Goal: Task Accomplishment & Management: Complete application form

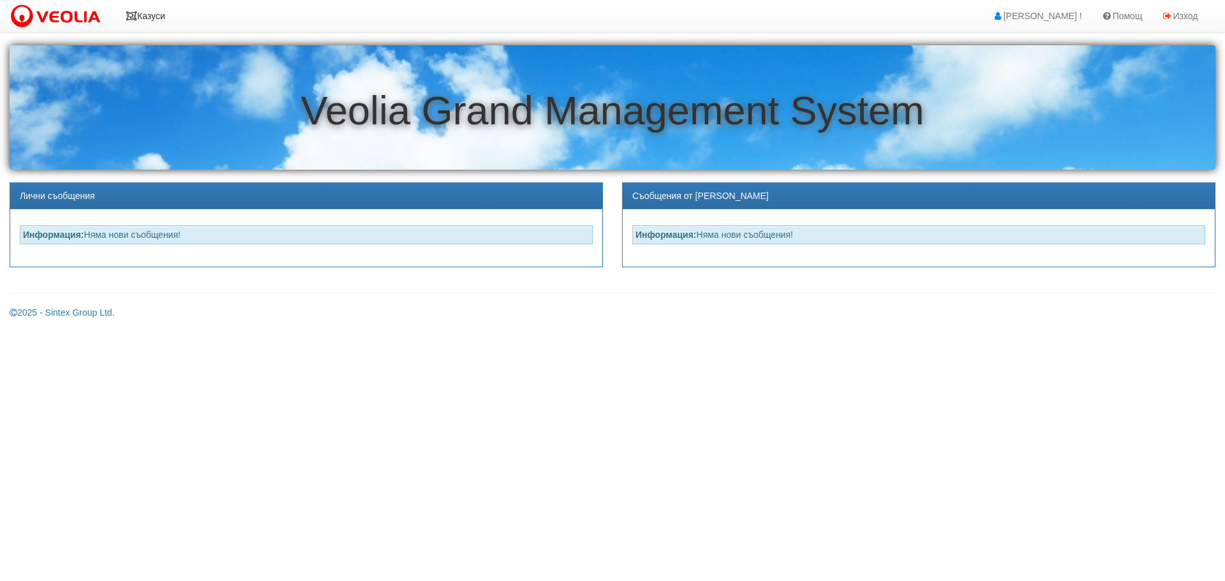
click at [133, 13] on icon at bounding box center [131, 15] width 11 height 9
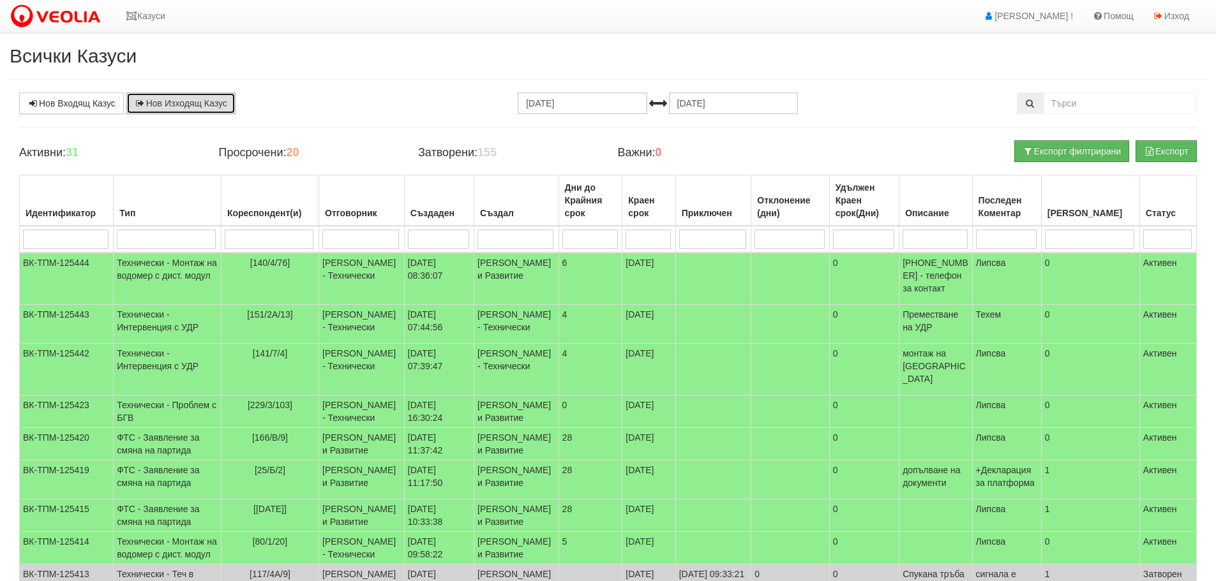
click at [205, 104] on link "Нов Изходящ Казус" at bounding box center [180, 104] width 109 height 22
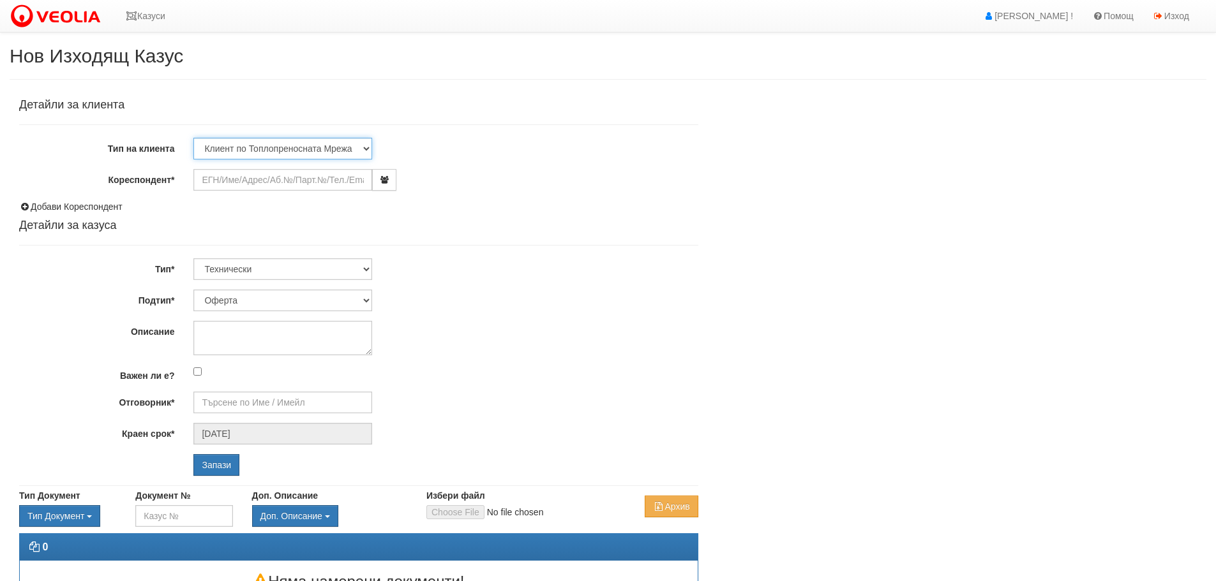
click at [363, 146] on select "Клиент по Топлопреносната Мрежа Институция Партньори Други" at bounding box center [282, 149] width 179 height 22
select select "Institution"
click at [193, 138] on select "Клиент по Топлопреносната Мрежа Институция Партньори Други" at bounding box center [282, 149] width 179 height 22
drag, startPoint x: 250, startPoint y: 181, endPoint x: 363, endPoint y: 100, distance: 139.0
click at [250, 175] on input "Кореспондент*" at bounding box center [282, 180] width 179 height 22
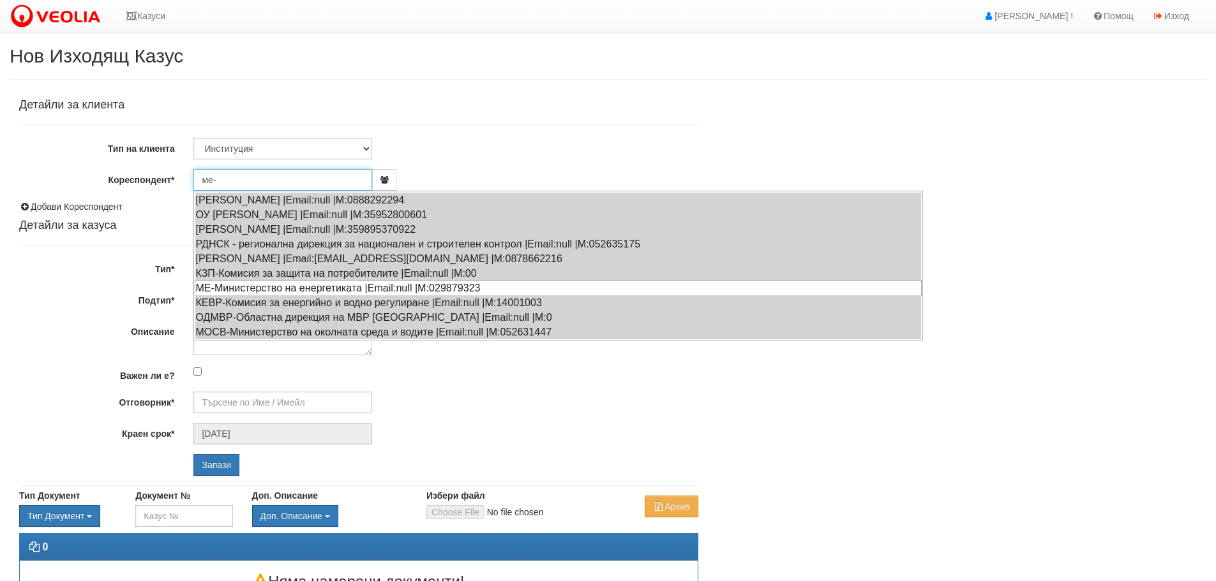
click at [213, 288] on div "МЕ-Министерство на енергетиката |Email:null |М:029879323" at bounding box center [558, 288] width 727 height 16
type input "МЕ-Министерство на енергетиката"
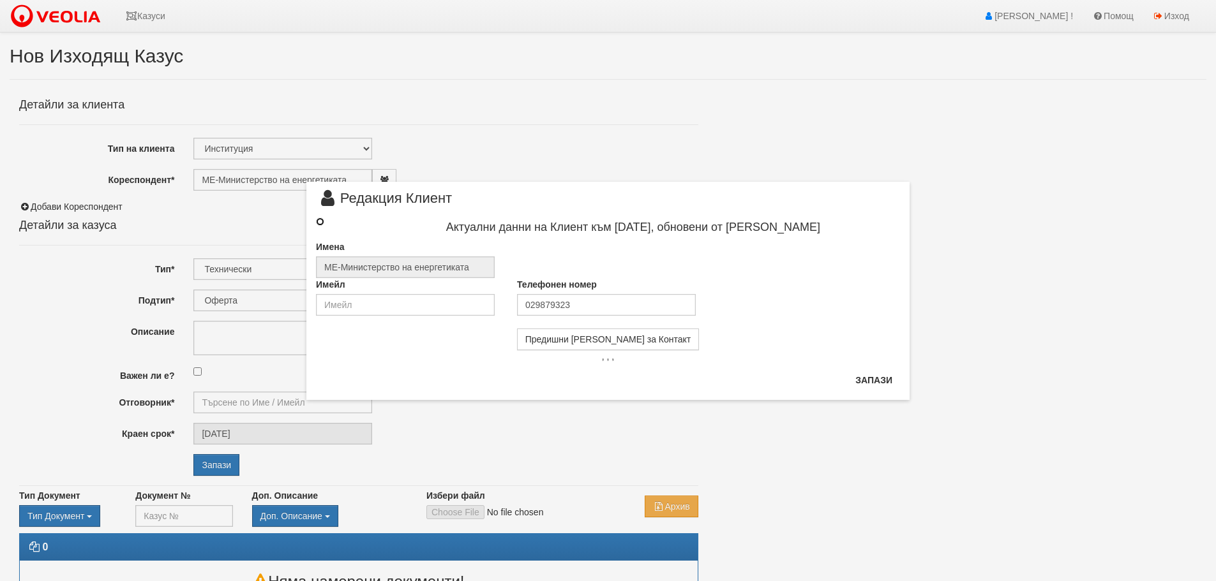
drag, startPoint x: 319, startPoint y: 220, endPoint x: 412, endPoint y: 230, distance: 93.7
click at [318, 220] on input "radio" at bounding box center [320, 222] width 8 height 8
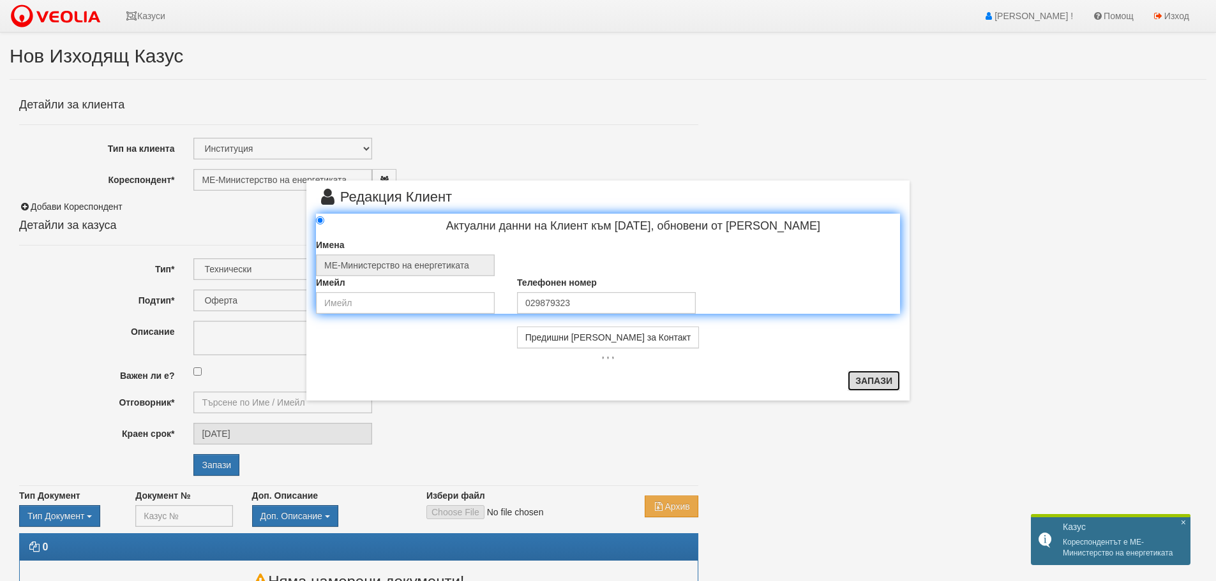
click at [866, 385] on button "Запази" at bounding box center [874, 381] width 52 height 20
radio input "true"
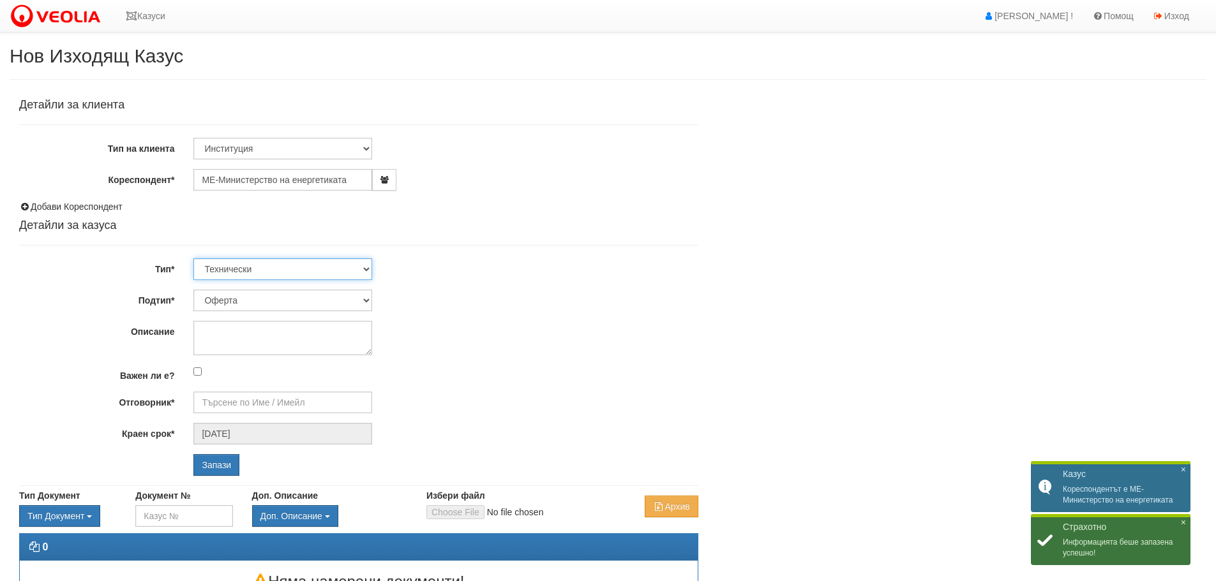
click at [366, 270] on select "Технически ФТС Търговски Административен Производствен Експлоатационен Финансов…" at bounding box center [282, 269] width 179 height 22
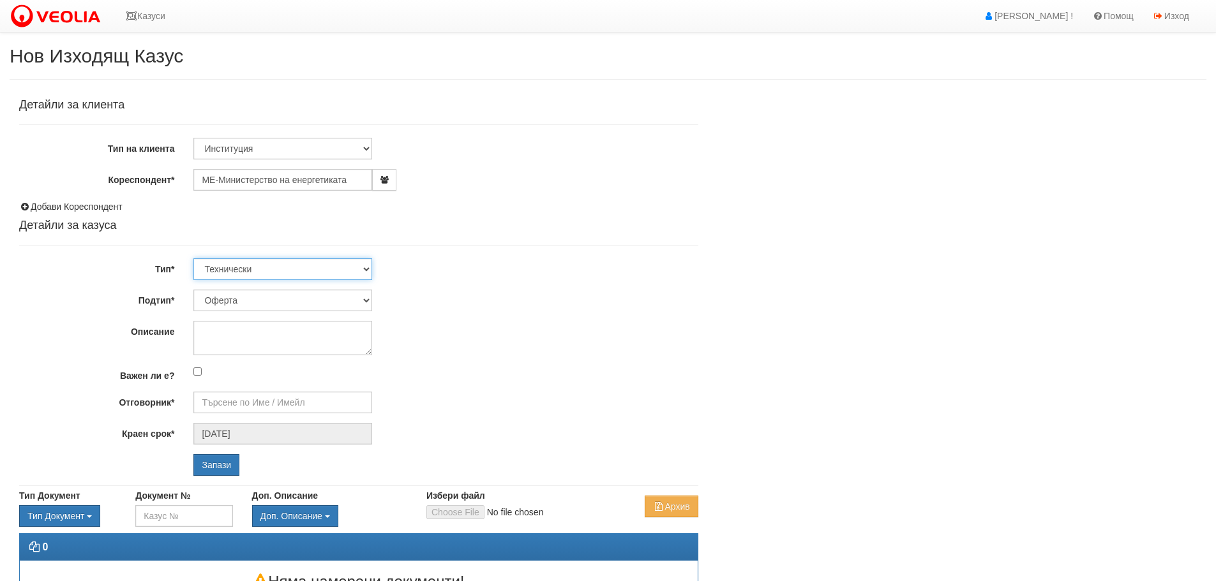
select select "4"
click at [193, 258] on select "Технически ФТС Търговски Административен Производствен Експлоатационен Финансов…" at bounding box center [282, 269] width 179 height 22
click at [307, 334] on textarea "Описание" at bounding box center [282, 338] width 179 height 34
drag, startPoint x: 255, startPoint y: 333, endPoint x: 333, endPoint y: 333, distance: 78.5
click at [255, 332] on textarea "Утвърждавяане на" at bounding box center [282, 338] width 179 height 34
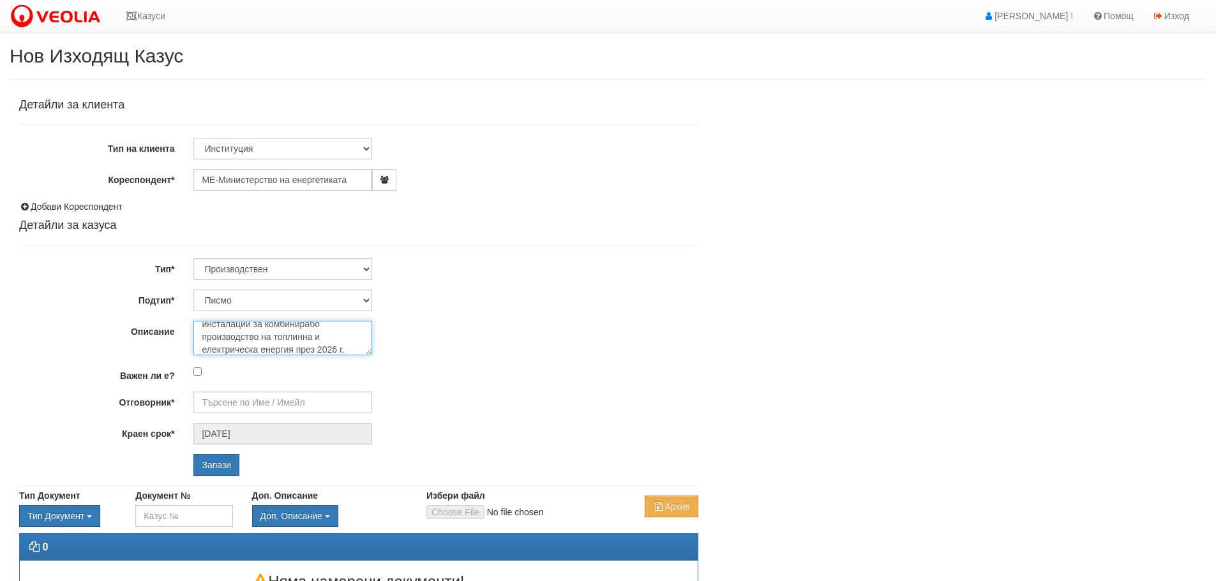
scroll to position [33, 0]
click at [328, 350] on textarea "Утвърждаване на Алгоритъм за пресмятане на режимните фактори и на количеството …" at bounding box center [282, 338] width 179 height 34
type textarea "Утвърждаване на Алгоритъм за пресмятане на режимните фактори и на количеството …"
click at [383, 363] on div "Детайли за клиента Тип на клиента Клиент по Топлопреносната Мрежа Институция Па…" at bounding box center [358, 287] width 679 height 377
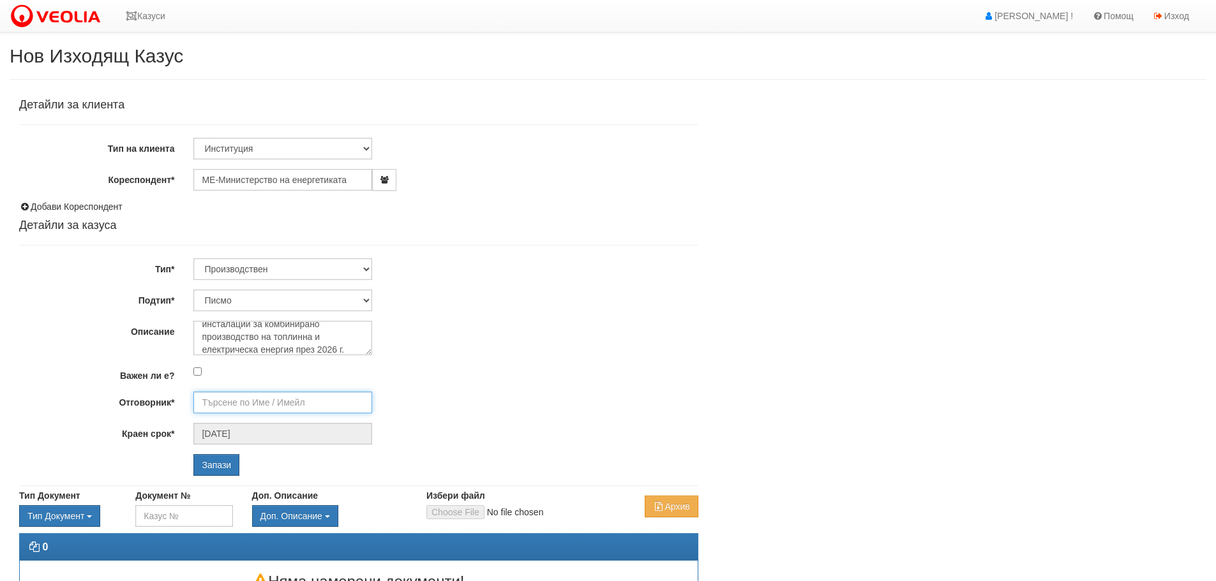
click at [274, 399] on input "Отговорник*" at bounding box center [282, 403] width 179 height 22
click at [261, 438] on div "Емил Милчев - Производство" at bounding box center [558, 438] width 727 height 16
type input "Емил Милчев - Производство"
click at [497, 288] on div "Детайли за клиента Тип на клиента Клиент по Топлопреносната Мрежа Институция Па…" at bounding box center [358, 287] width 679 height 377
click at [221, 458] on input "Запази" at bounding box center [216, 465] width 46 height 22
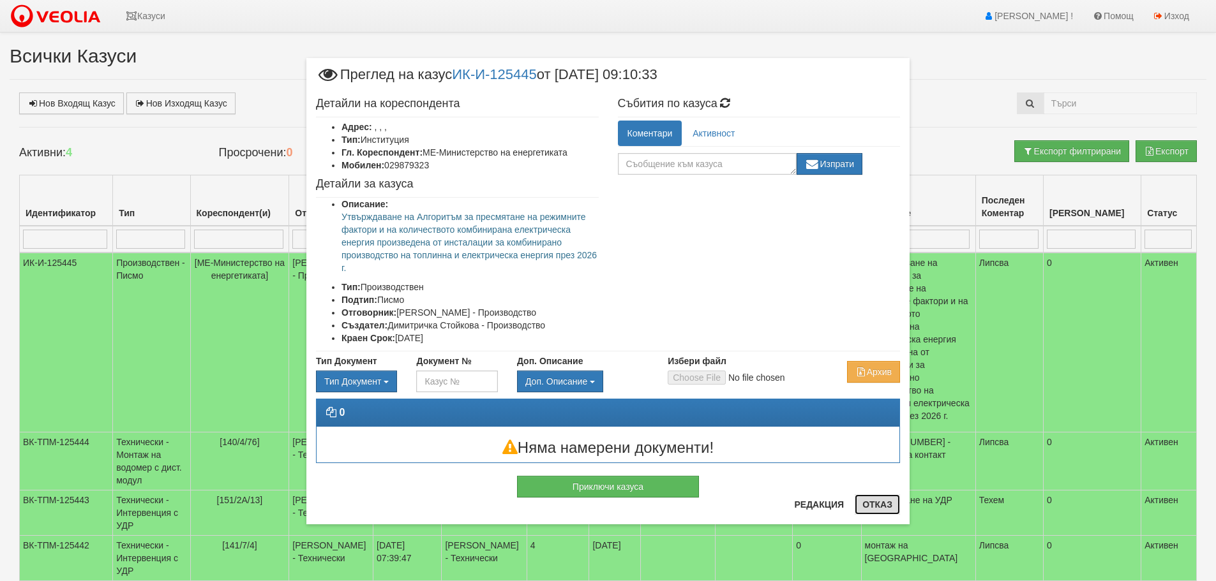
click at [883, 505] on button "Отказ" at bounding box center [877, 505] width 45 height 20
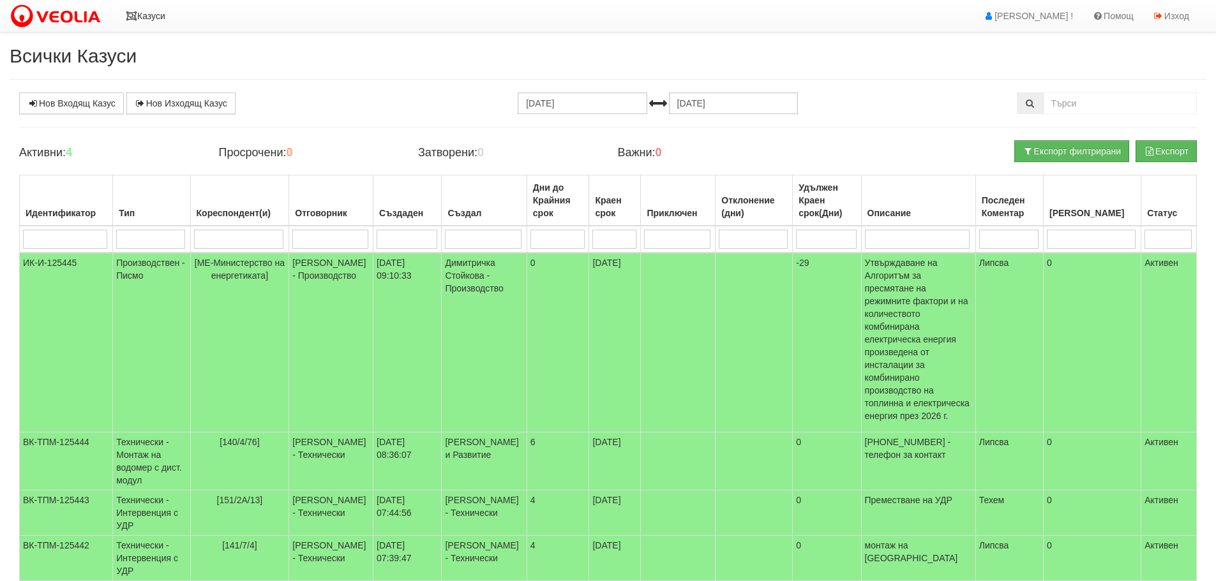
click at [134, 14] on icon at bounding box center [131, 15] width 11 height 9
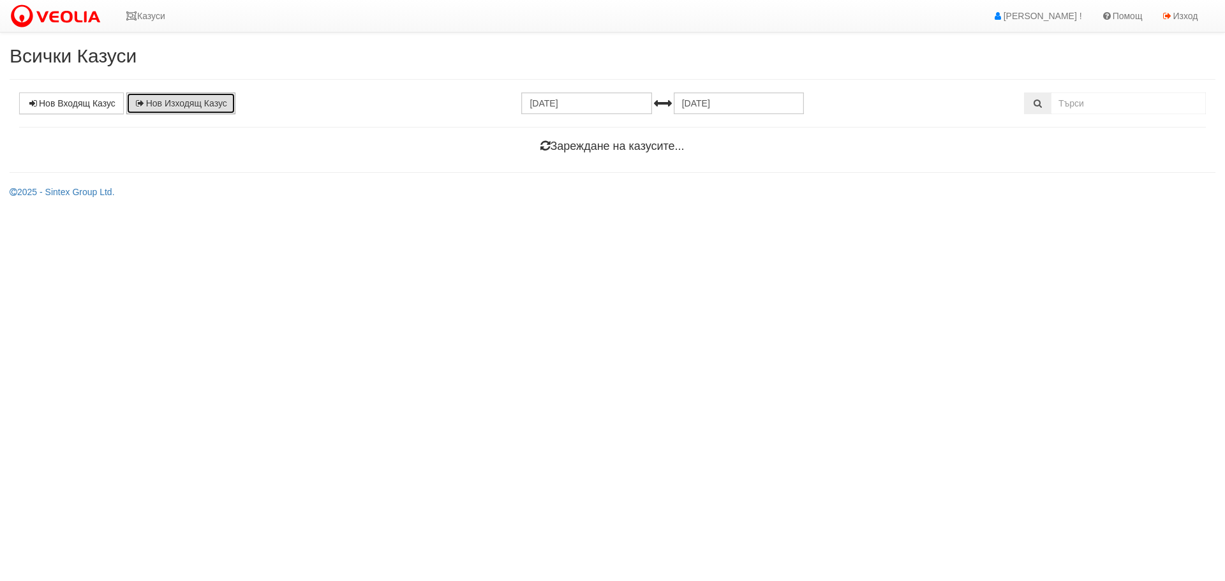
click at [191, 102] on link "Нов Изходящ Казус" at bounding box center [180, 104] width 109 height 22
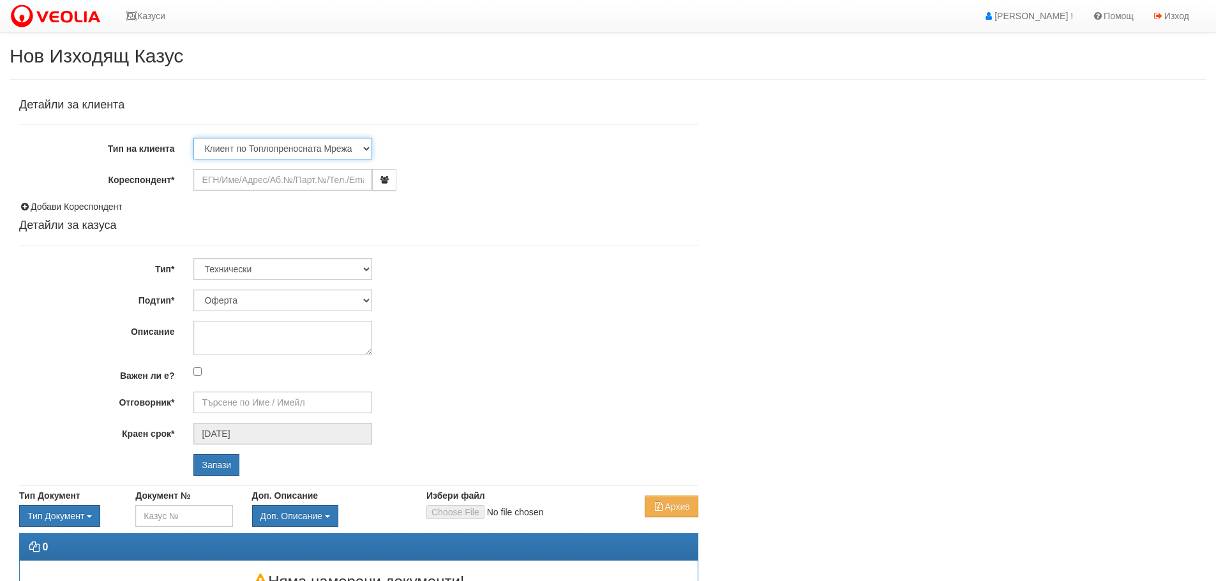
click at [364, 148] on select "Клиент по Топлопреносната Мрежа Институция Партньори Други" at bounding box center [282, 149] width 179 height 22
select select "Institution"
click at [193, 138] on select "Клиент по Топлопреносната Мрежа Институция Партньори Други" at bounding box center [282, 149] width 179 height 22
drag, startPoint x: 290, startPoint y: 185, endPoint x: 532, endPoint y: 125, distance: 249.2
click at [304, 184] on input "Кореспондент*" at bounding box center [282, 180] width 179 height 22
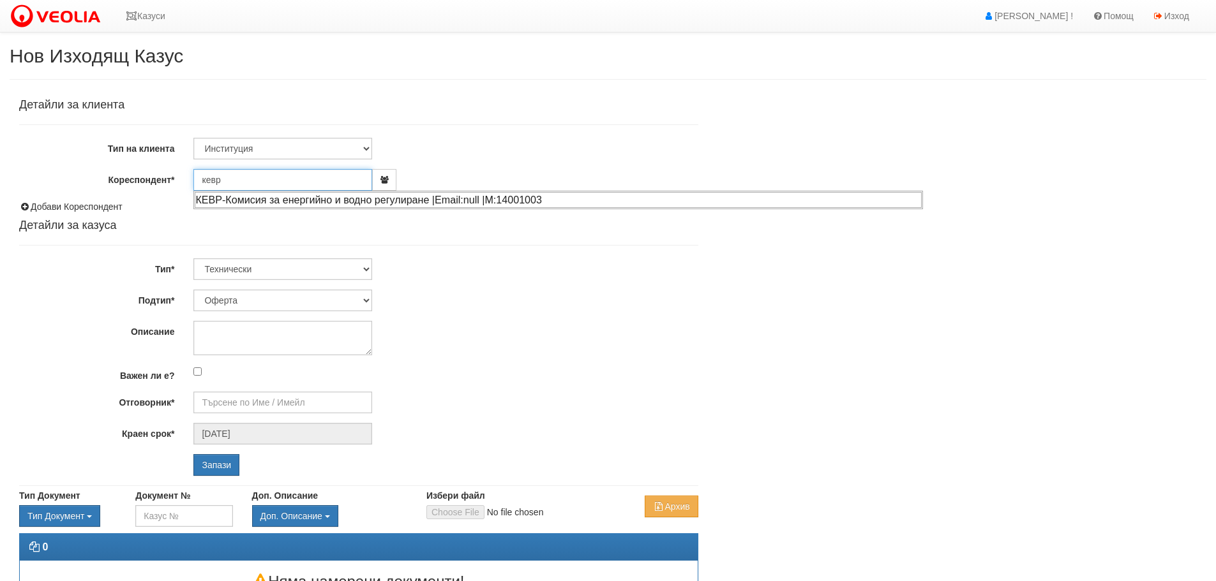
click at [292, 200] on div "КЕВР-Комисия за енергийно и водно регулиране |Email:null |М:14001003" at bounding box center [558, 200] width 727 height 16
type input "КЕВР-Комисия за енергийно и водно регулиране"
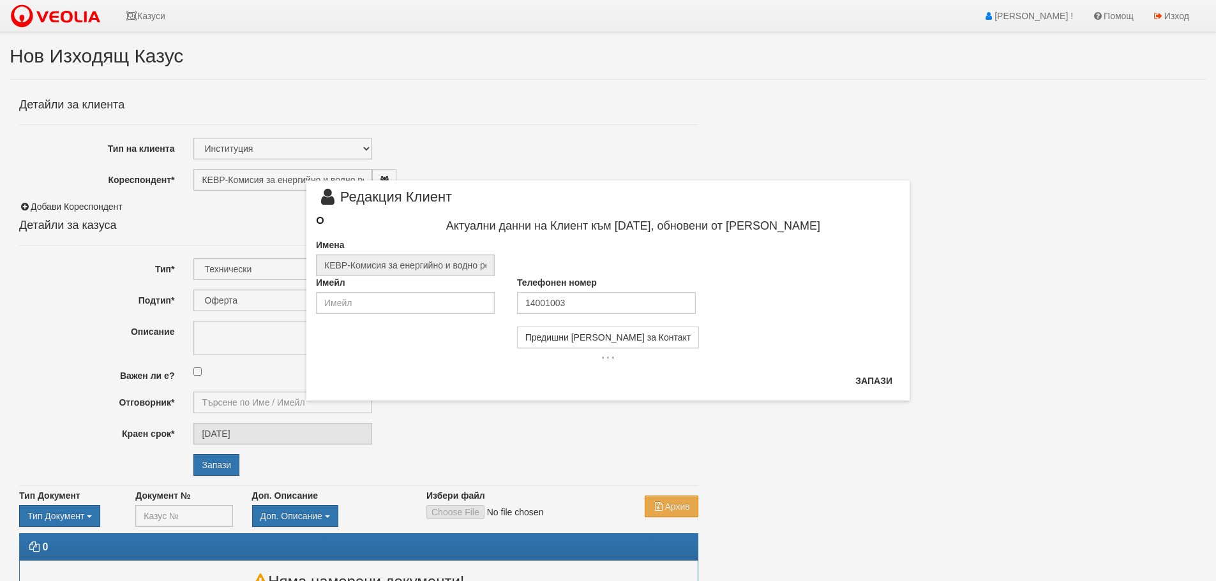
click at [319, 219] on input "radio" at bounding box center [320, 220] width 8 height 8
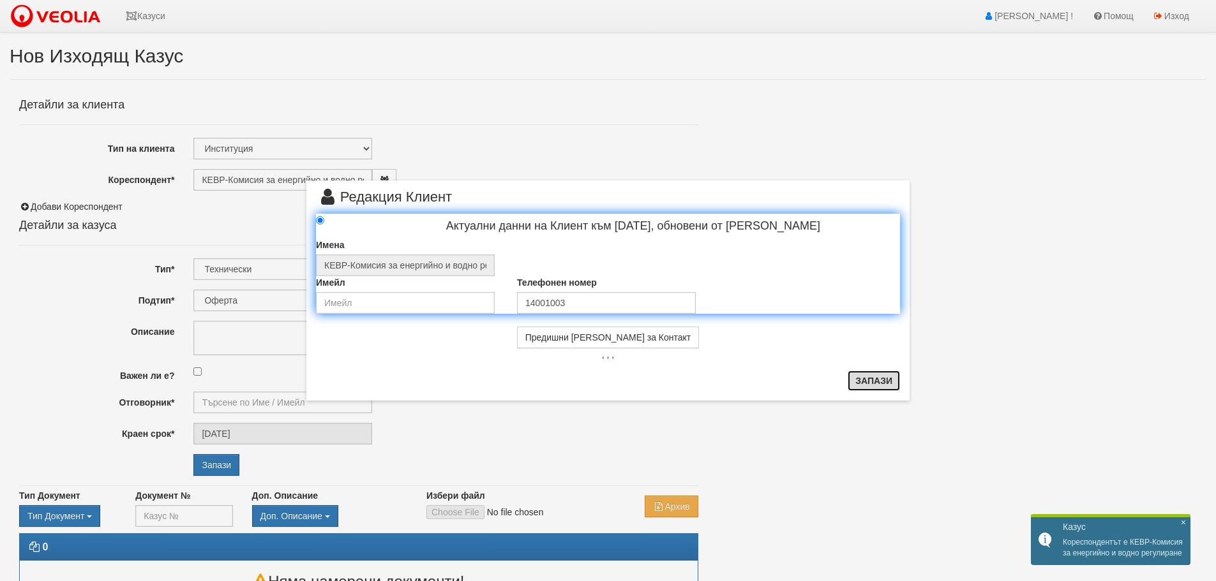
click at [875, 376] on button "Запази" at bounding box center [874, 381] width 52 height 20
radio input "true"
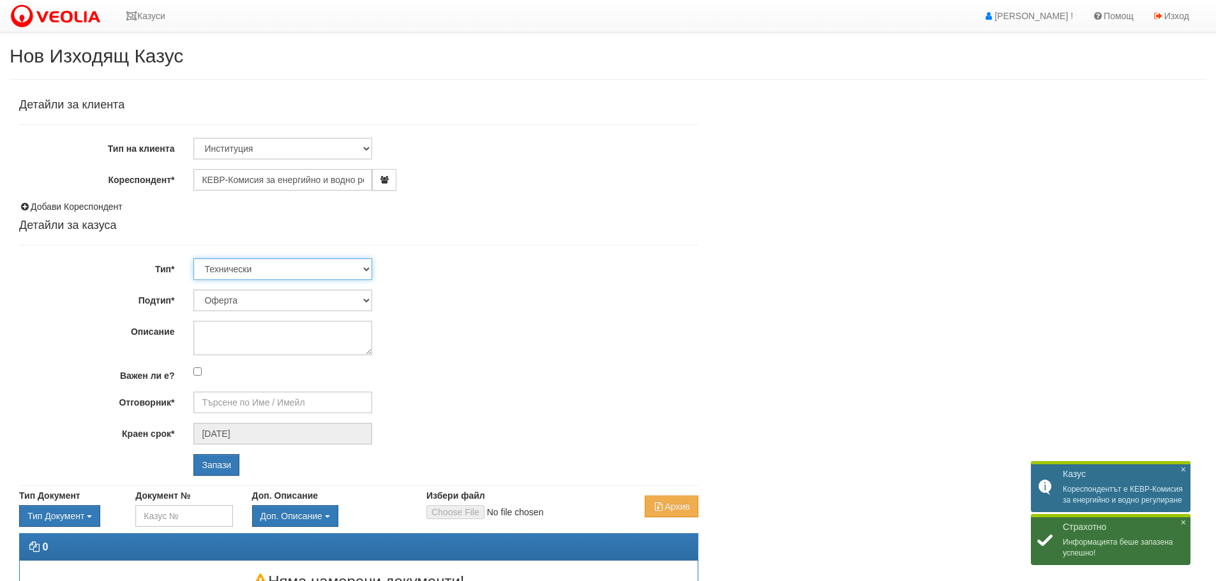
click at [365, 267] on select "Технически ФТС Търговски Административен Производствен Експлоатационен Финансов…" at bounding box center [282, 269] width 179 height 22
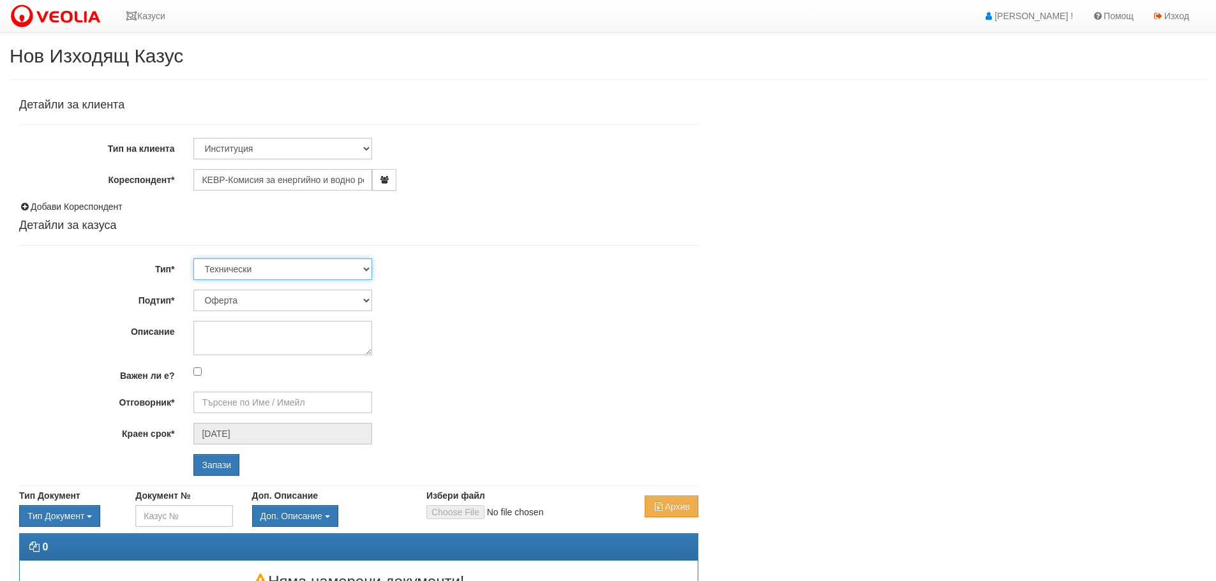
select select "4"
click at [193, 258] on select "Технически ФТС Търговски Административен Производствен Експлоатационен Финансов…" at bounding box center [282, 269] width 179 height 22
click at [367, 299] on select "Писмо Отчет Предложения относно резерви от горива Справка Заявление за издаване…" at bounding box center [282, 301] width 179 height 22
select select "Заявление за издаване на сертификати"
click at [193, 290] on select "Писмо Отчет Предложения относно резерви от горива Справка Заявление за издаване…" at bounding box center [282, 301] width 179 height 22
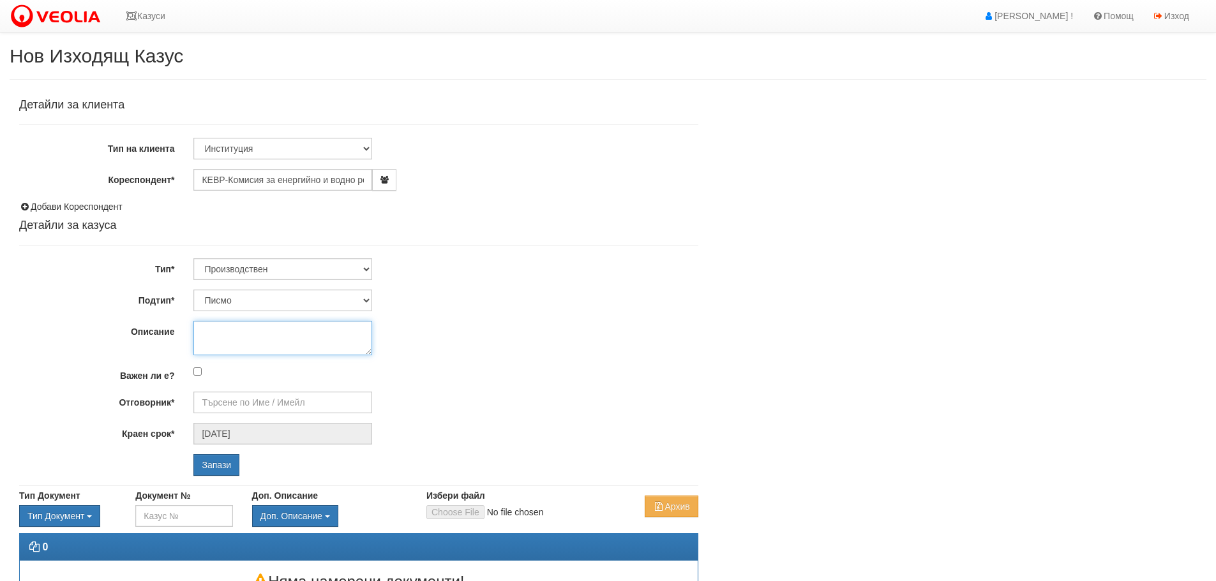
click at [268, 333] on textarea "Описание" at bounding box center [282, 338] width 179 height 34
type textarea "Заявление за издаване на сертификати за произход на електрическа енергия произв…"
click at [240, 401] on input "Отговорник*" at bounding box center [282, 403] width 179 height 22
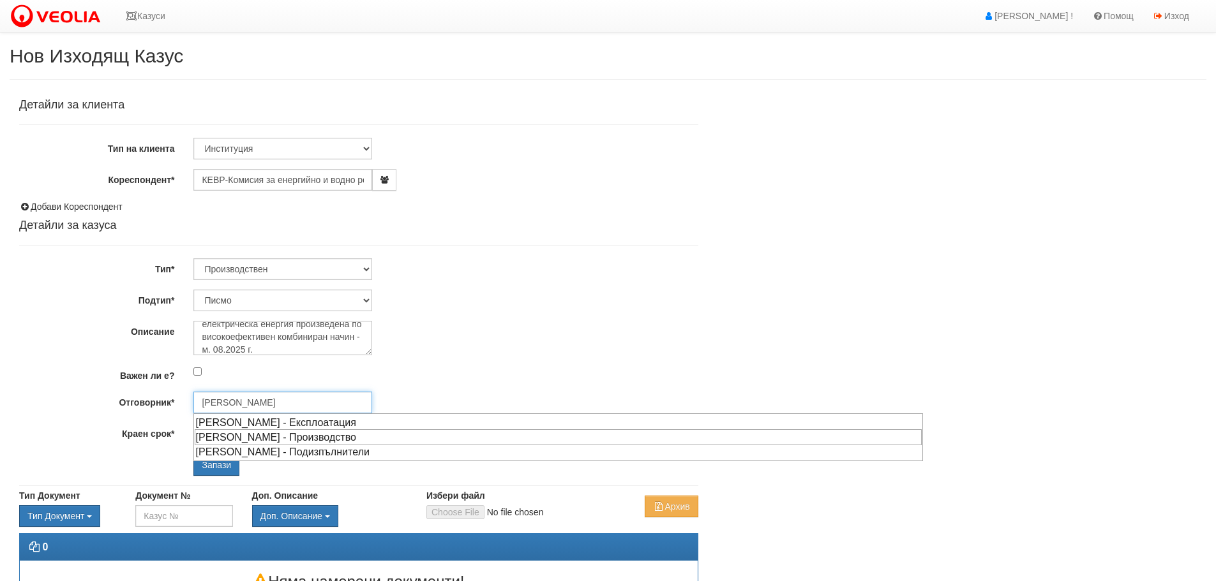
click at [292, 439] on div "[PERSON_NAME] - Производство" at bounding box center [558, 438] width 727 height 16
type input "[PERSON_NAME] - Производство"
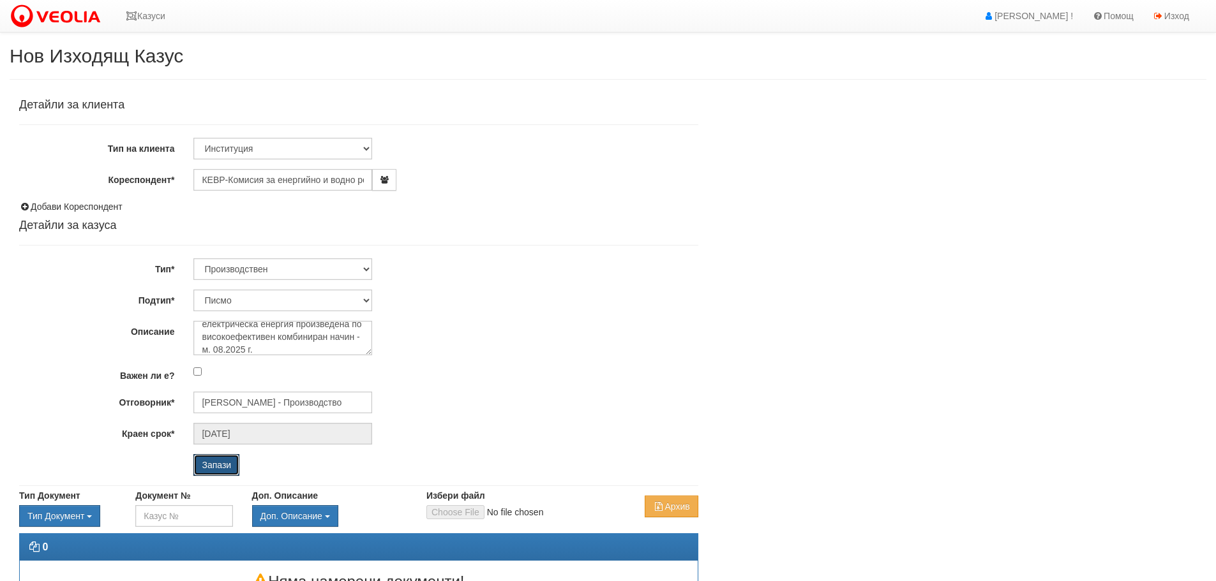
drag, startPoint x: 210, startPoint y: 460, endPoint x: 461, endPoint y: 355, distance: 272.0
click at [481, 387] on div "Детайли за клиента Тип на клиента Клиент по Топлопреносната Мрежа Институция Па…" at bounding box center [358, 287] width 679 height 377
click at [211, 463] on input "Запази" at bounding box center [216, 465] width 46 height 22
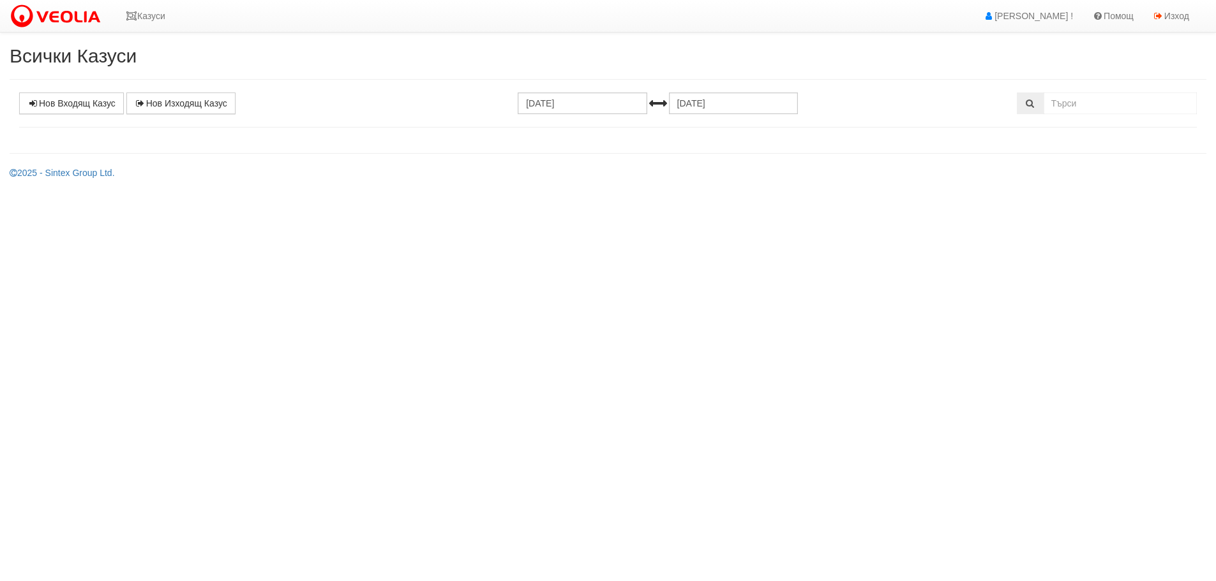
select select "1"
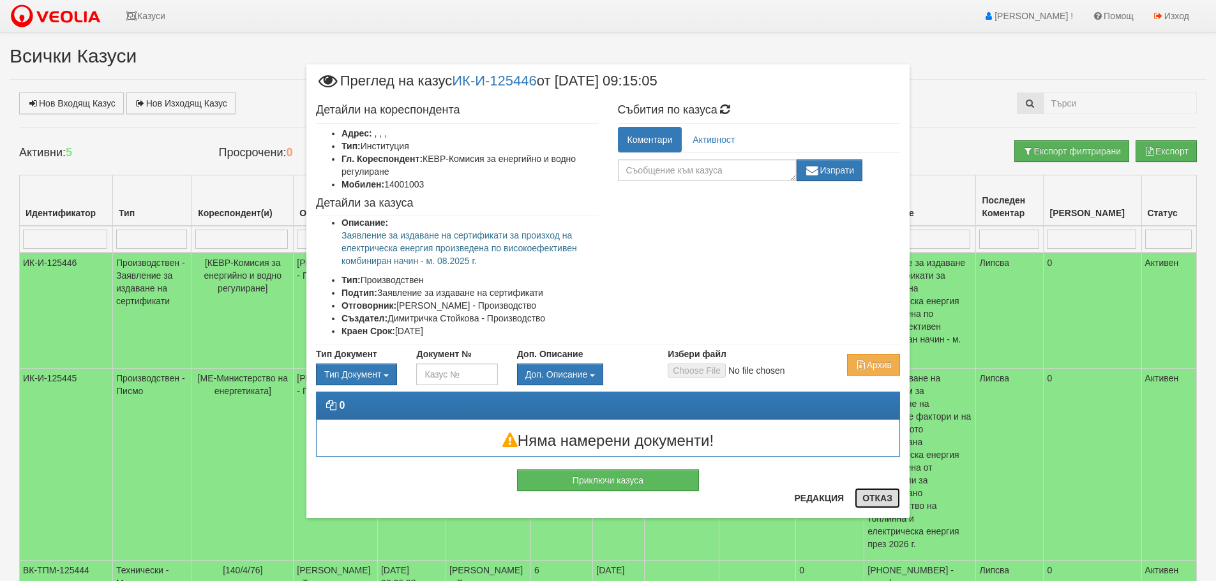
click at [867, 494] on button "Отказ" at bounding box center [877, 498] width 45 height 20
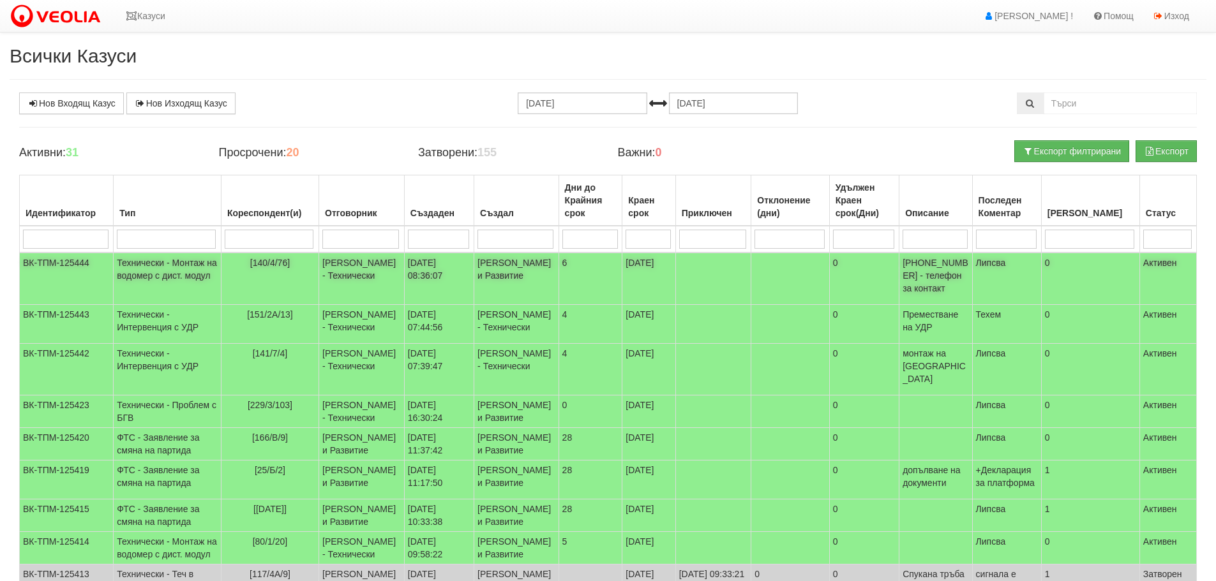
click at [50, 260] on td "ВК-ТПМ-125444" at bounding box center [67, 279] width 94 height 52
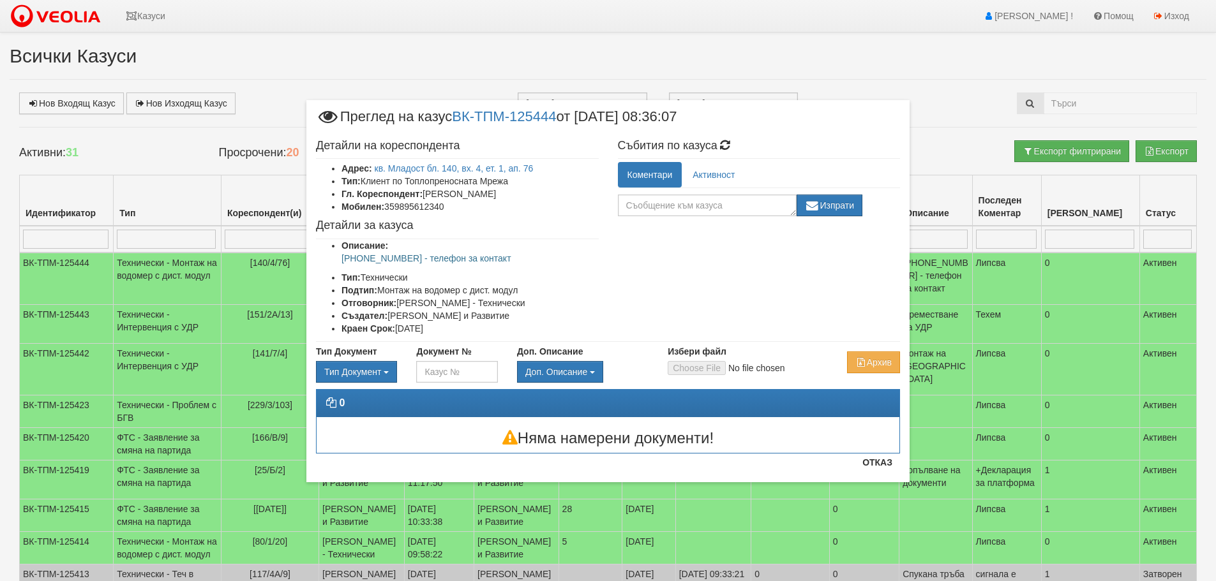
drag, startPoint x: 956, startPoint y: 101, endPoint x: 952, endPoint y: 71, distance: 31.0
click at [956, 101] on div "× Преглед на казус ВК-ТПМ-125444 от [DATE] 08:36:07 Детайли на кореспондента Ад…" at bounding box center [608, 257] width 747 height 514
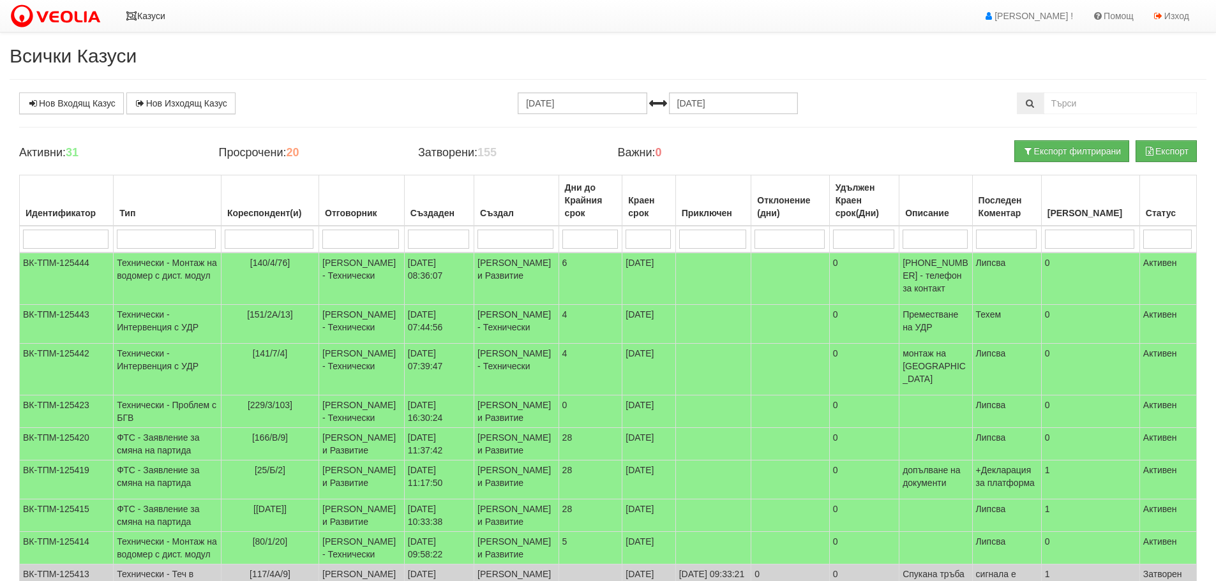
click at [131, 10] on link "Казуси" at bounding box center [145, 16] width 59 height 32
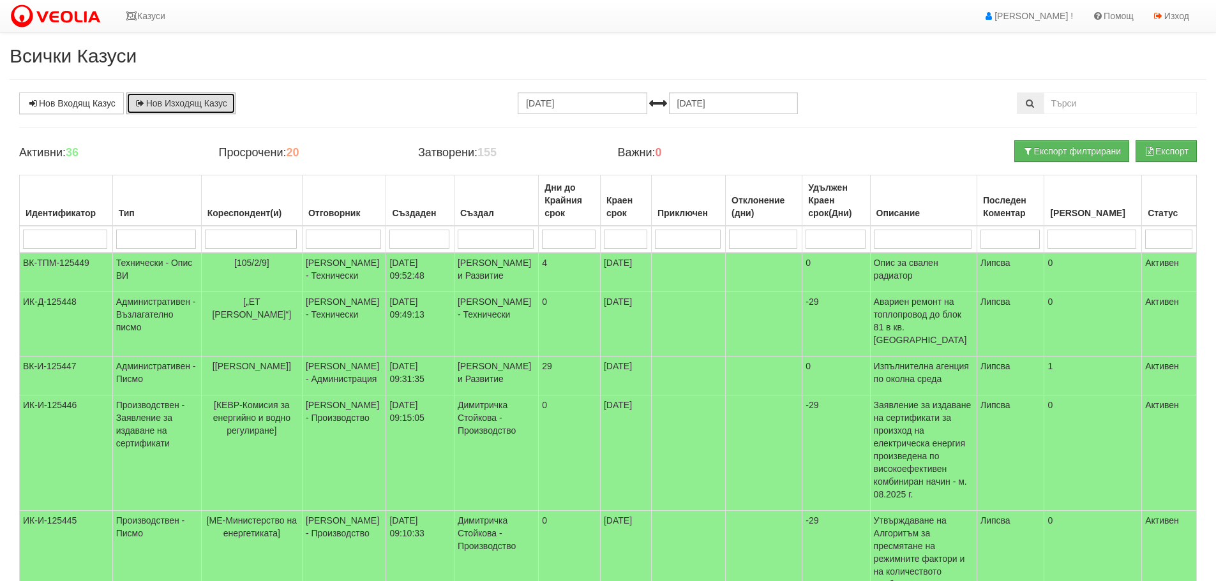
click at [160, 100] on link "Нов Изходящ Казус" at bounding box center [180, 104] width 109 height 22
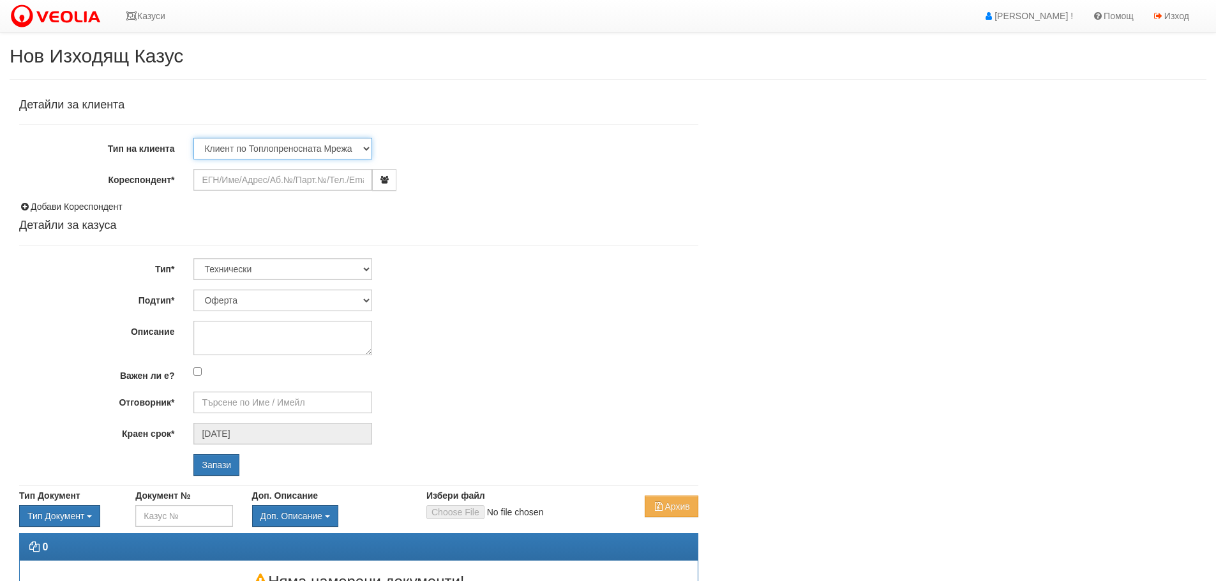
drag, startPoint x: 364, startPoint y: 148, endPoint x: 357, endPoint y: 151, distance: 7.7
click at [364, 148] on select "Клиент по Топлопреносната Мрежа Институция Партньори Други" at bounding box center [282, 149] width 179 height 22
select select "Institution"
click at [193, 138] on select "Клиент по Топлопреносната Мрежа Институция Партньори Други" at bounding box center [282, 149] width 179 height 22
drag, startPoint x: 257, startPoint y: 179, endPoint x: 680, endPoint y: 118, distance: 427.5
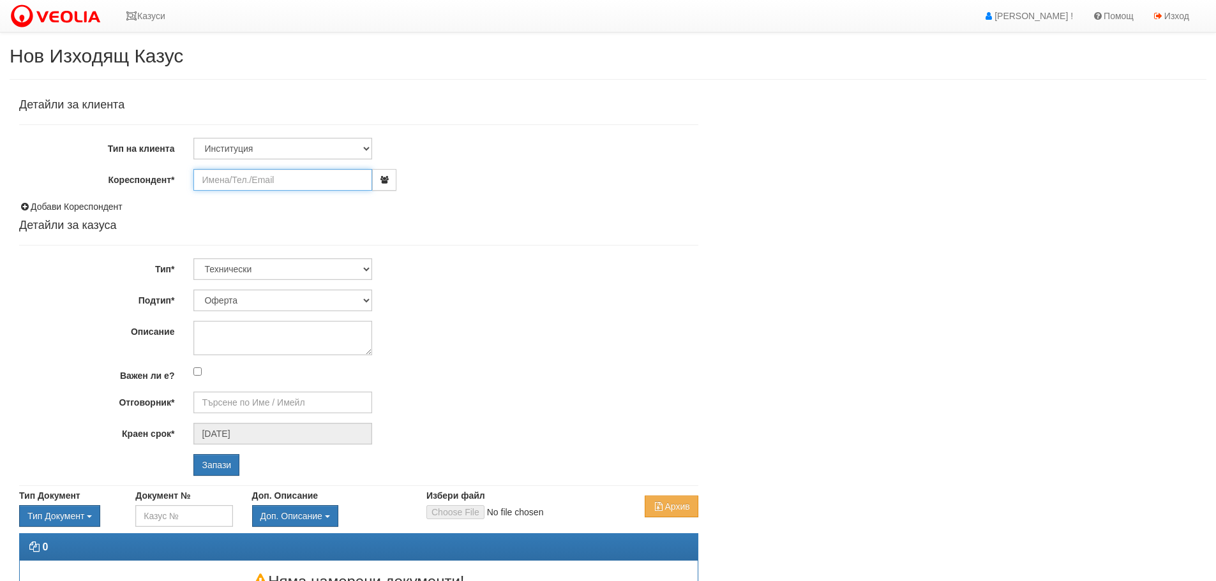
click at [260, 179] on input "Кореспондент*" at bounding box center [282, 180] width 179 height 22
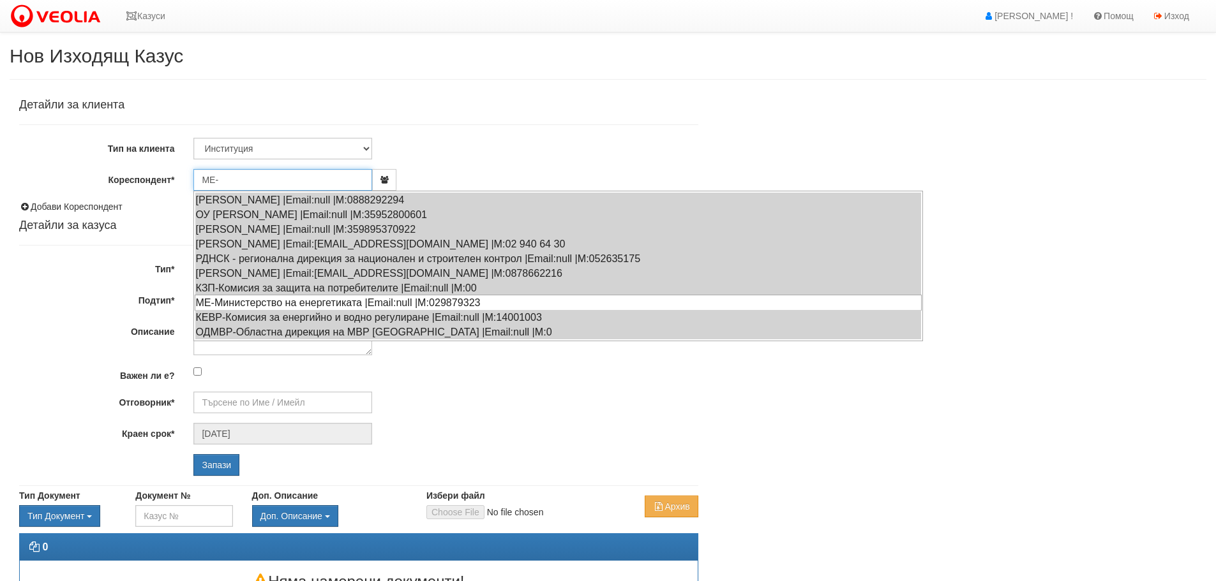
click at [240, 305] on div "МЕ-Министерство на енергетиката |Email:null |М:029879323" at bounding box center [558, 303] width 727 height 16
type input "МЕ-Министерство на енергетиката"
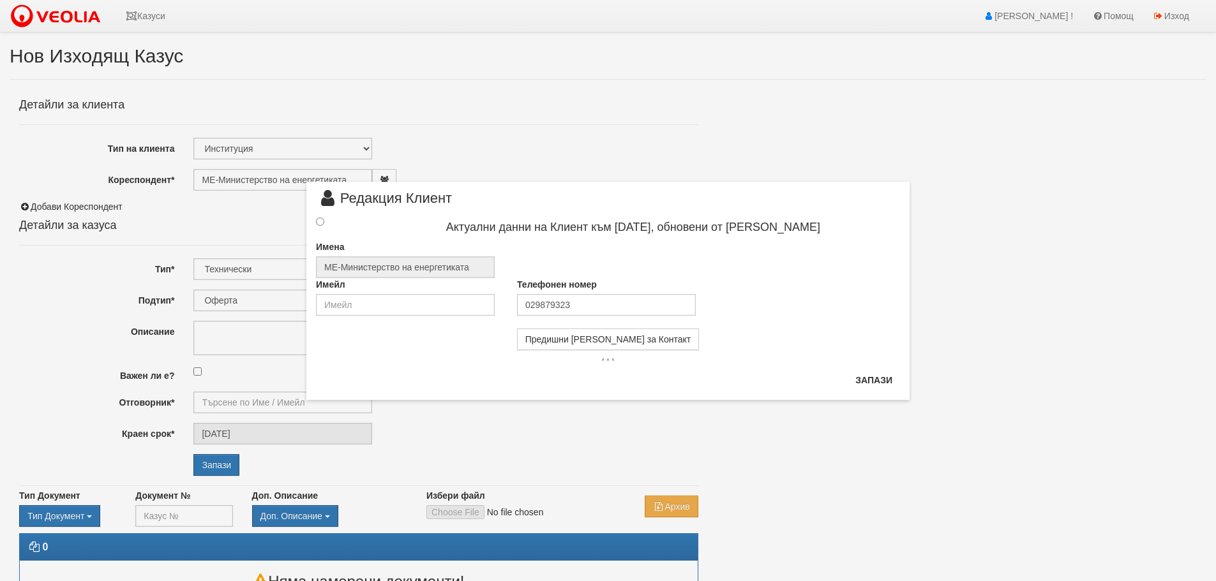
drag, startPoint x: 314, startPoint y: 221, endPoint x: 409, endPoint y: 238, distance: 96.5
click at [313, 221] on div at bounding box center [331, 222] width 50 height 14
click at [322, 220] on input "radio" at bounding box center [320, 222] width 8 height 8
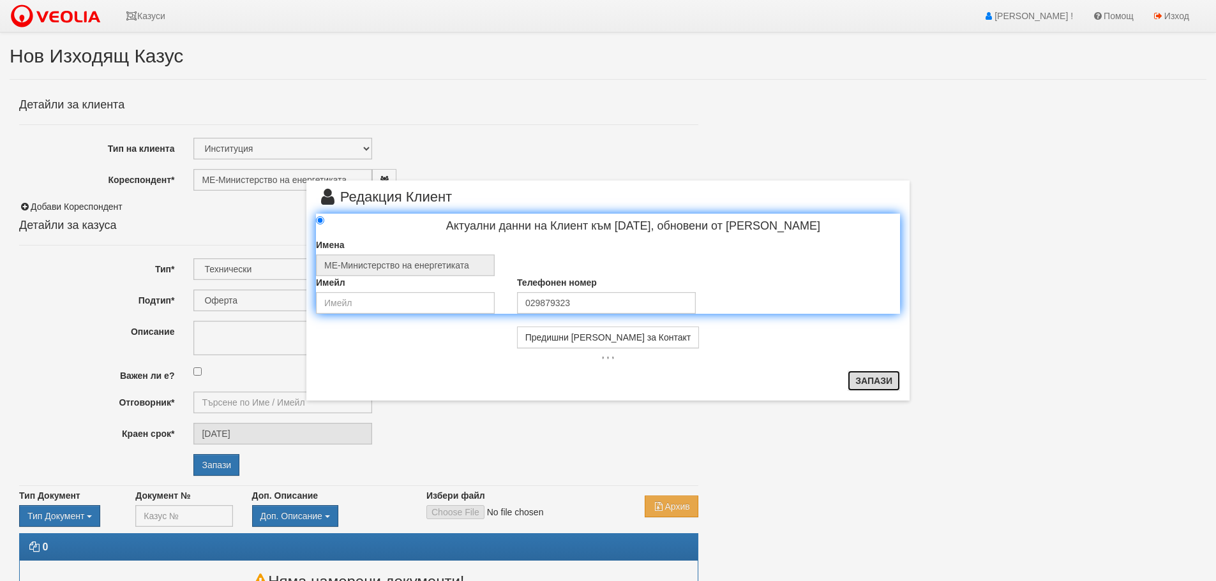
click at [879, 379] on button "Запази" at bounding box center [874, 381] width 52 height 20
radio input "true"
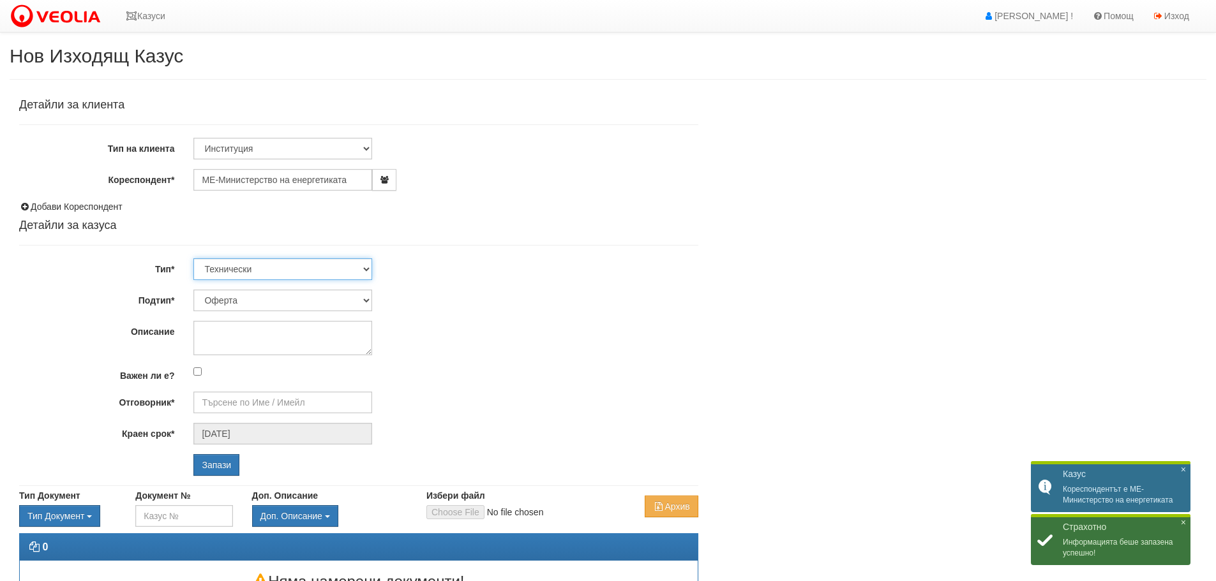
click at [365, 266] on select "Технически ФТС Търговски Административен Производствен Експлоатационен Финансов…" at bounding box center [282, 269] width 179 height 22
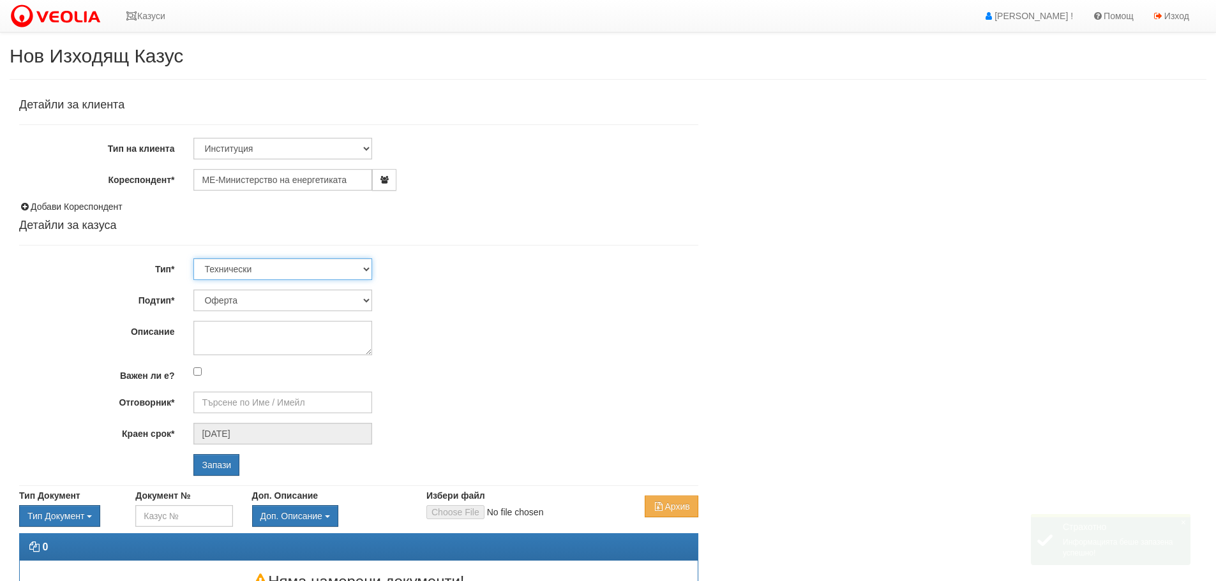
select select "4"
click at [193, 258] on select "Технически ФТС Търговски Административен Производствен Експлоатационен Финансов…" at bounding box center [282, 269] width 179 height 22
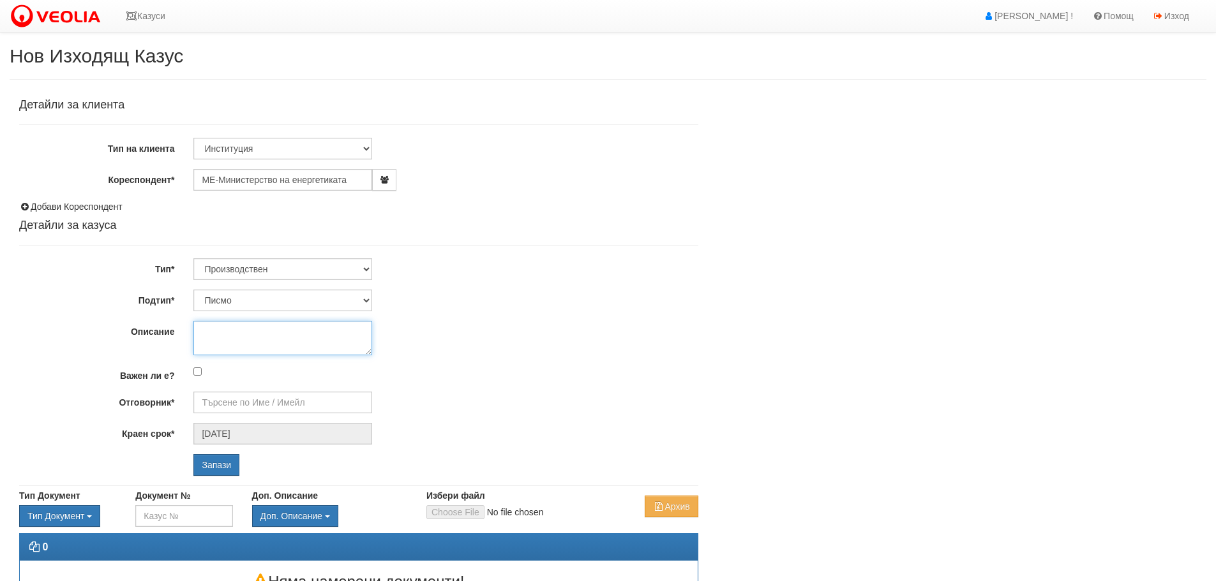
click at [284, 331] on textarea "Описание" at bounding box center [282, 338] width 179 height 34
type textarea "I"
click at [223, 348] on textarea "Информация констативен гориво-енргиен баланс за есен/зима на 2025/2026" at bounding box center [282, 338] width 179 height 34
click at [250, 350] on textarea "Информация констативен гориво-енргиен баланс за есен/зима на 2025-2026" at bounding box center [282, 338] width 179 height 34
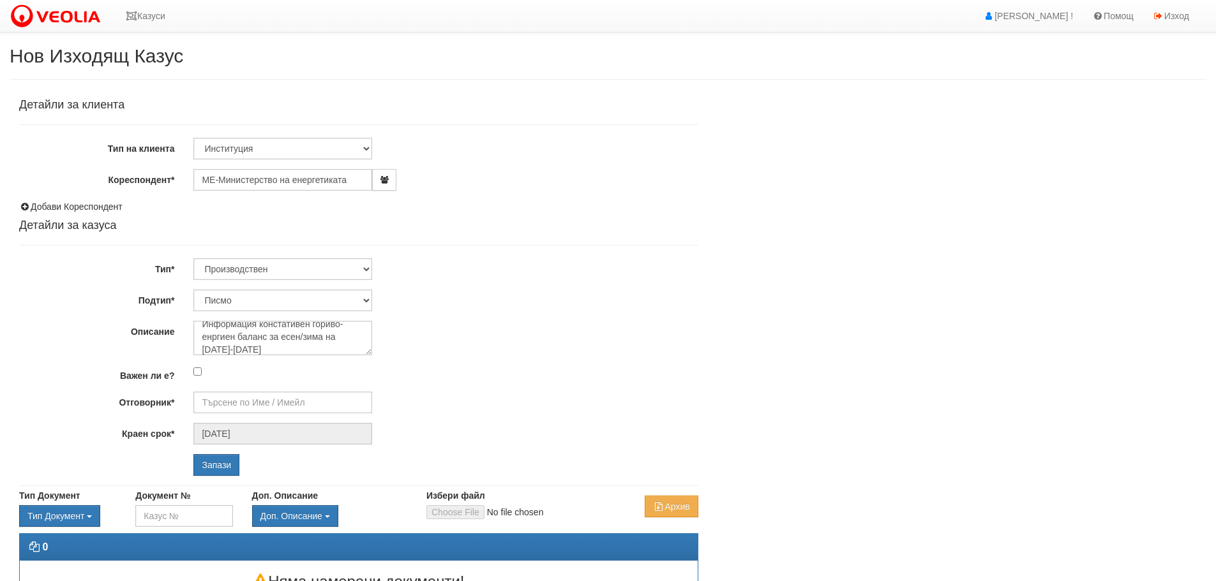
click at [416, 366] on div at bounding box center [445, 372] width 523 height 14
click at [261, 324] on textarea "Информация констативен гориво-енргиен баланс за есен/зима на 2025-2026 г." at bounding box center [282, 338] width 179 height 34
click at [243, 339] on textarea "Информация за констативен гориво-енргиен баланс за есен/зима на 2025-2026 г." at bounding box center [282, 338] width 179 height 34
type textarea "Информация за констативен гориво-енергиен баланс за есен/зима на [DATE]-[DATE]"
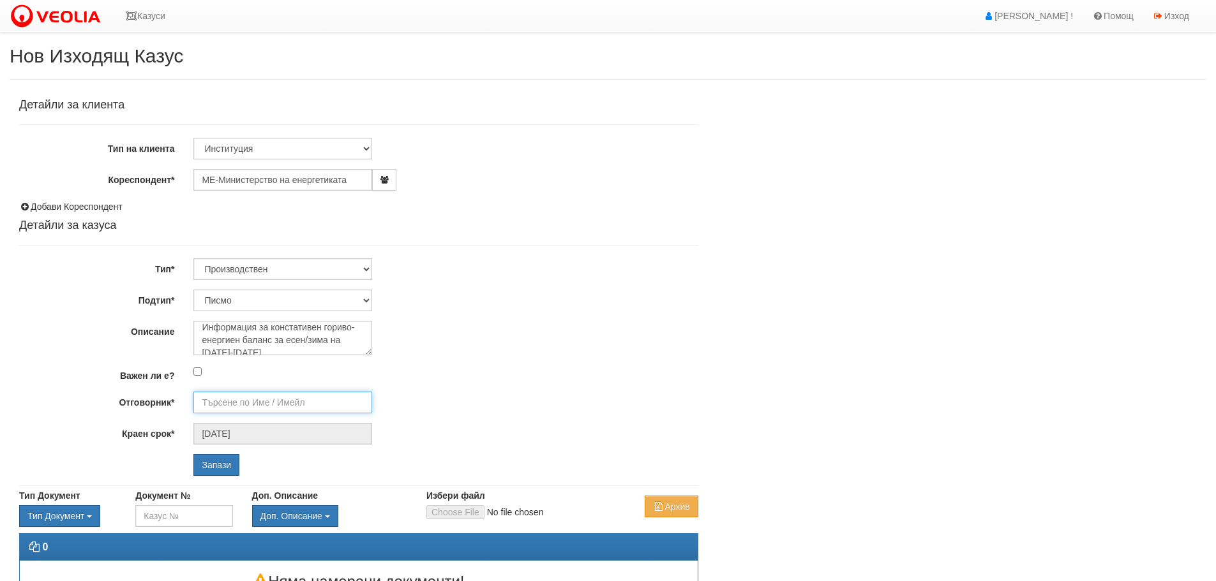
drag, startPoint x: 290, startPoint y: 405, endPoint x: 302, endPoint y: 405, distance: 12.1
click at [290, 405] on input "Отговорник*" at bounding box center [282, 403] width 179 height 22
click at [298, 419] on div "[PERSON_NAME] - Производство" at bounding box center [558, 423] width 727 height 16
type input "[PERSON_NAME] - Производство"
click at [212, 462] on input "Запази" at bounding box center [216, 465] width 46 height 22
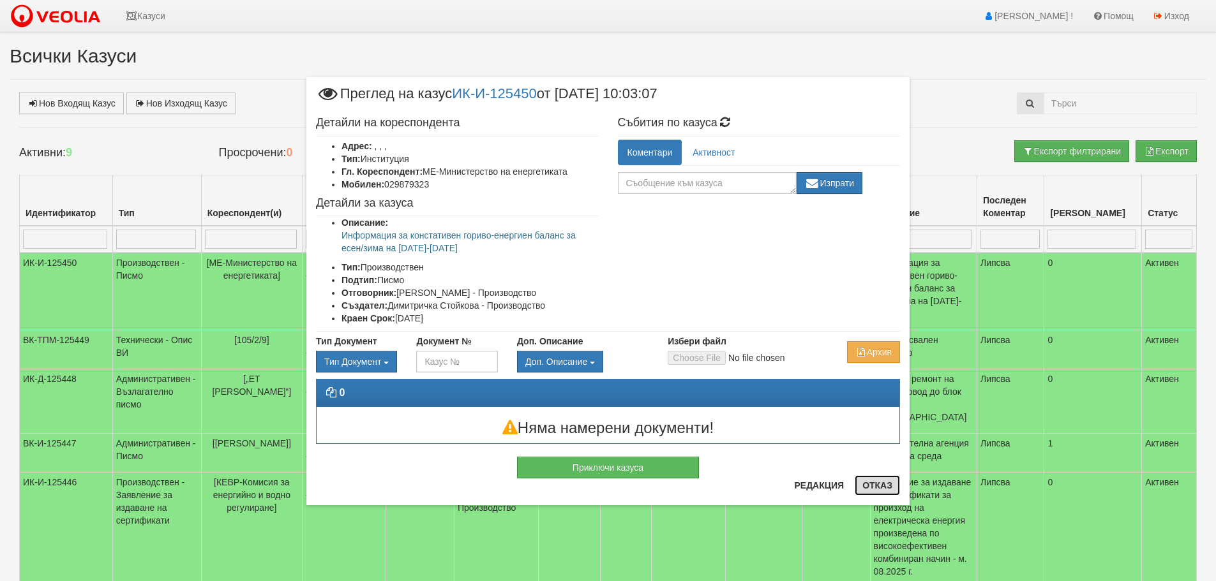
click at [870, 481] on button "Отказ" at bounding box center [877, 485] width 45 height 20
